Goal: Task Accomplishment & Management: Manage account settings

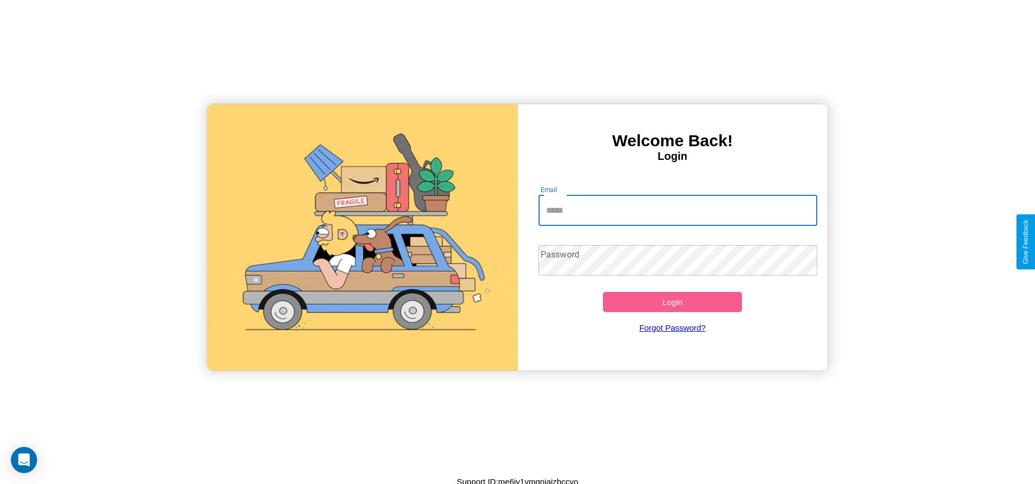
click at [678, 210] on input "Email" at bounding box center [678, 210] width 279 height 31
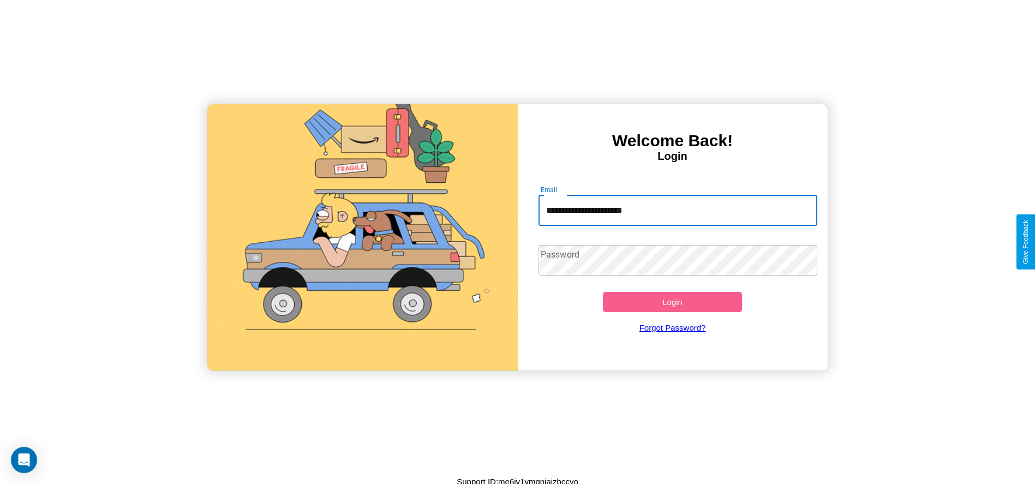
type input "**********"
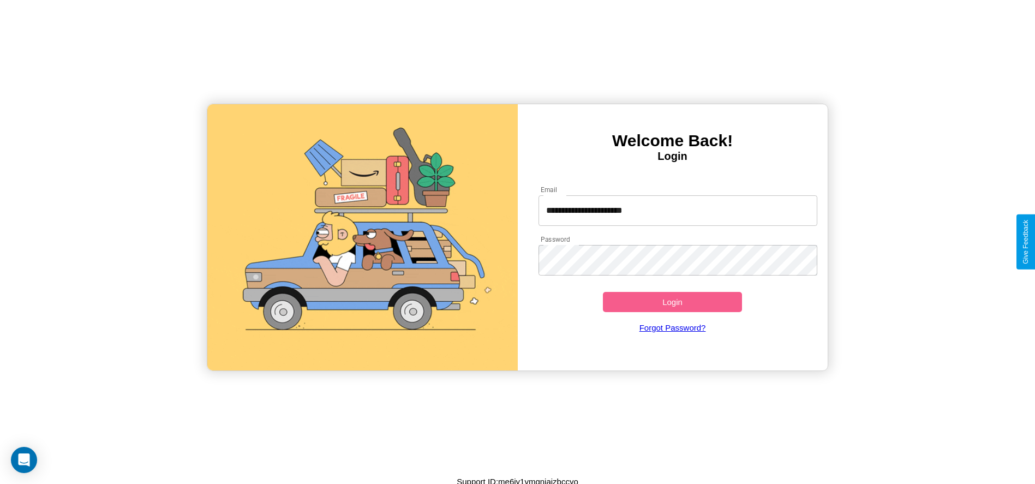
click at [672, 302] on button "Login" at bounding box center [673, 302] width 140 height 20
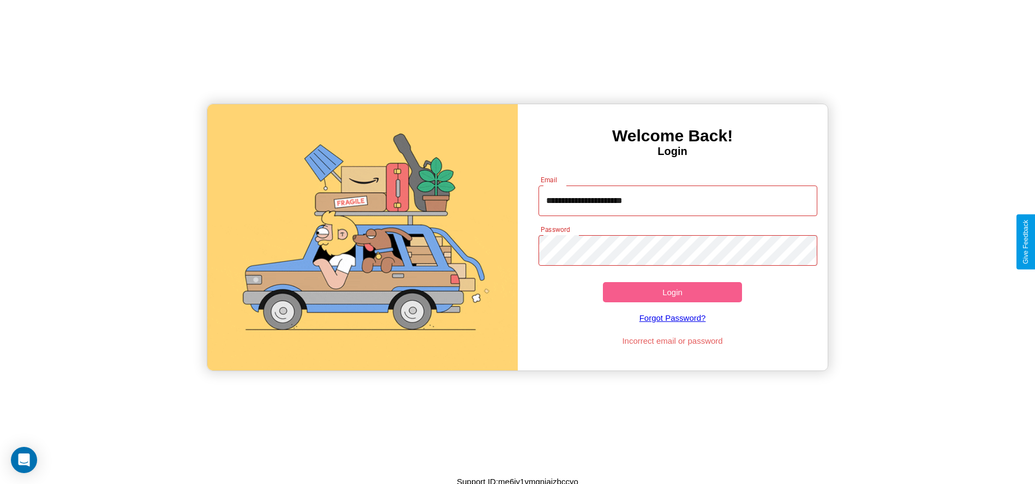
click at [672, 292] on button "Login" at bounding box center [673, 292] width 140 height 20
